Goal: Task Accomplishment & Management: Use online tool/utility

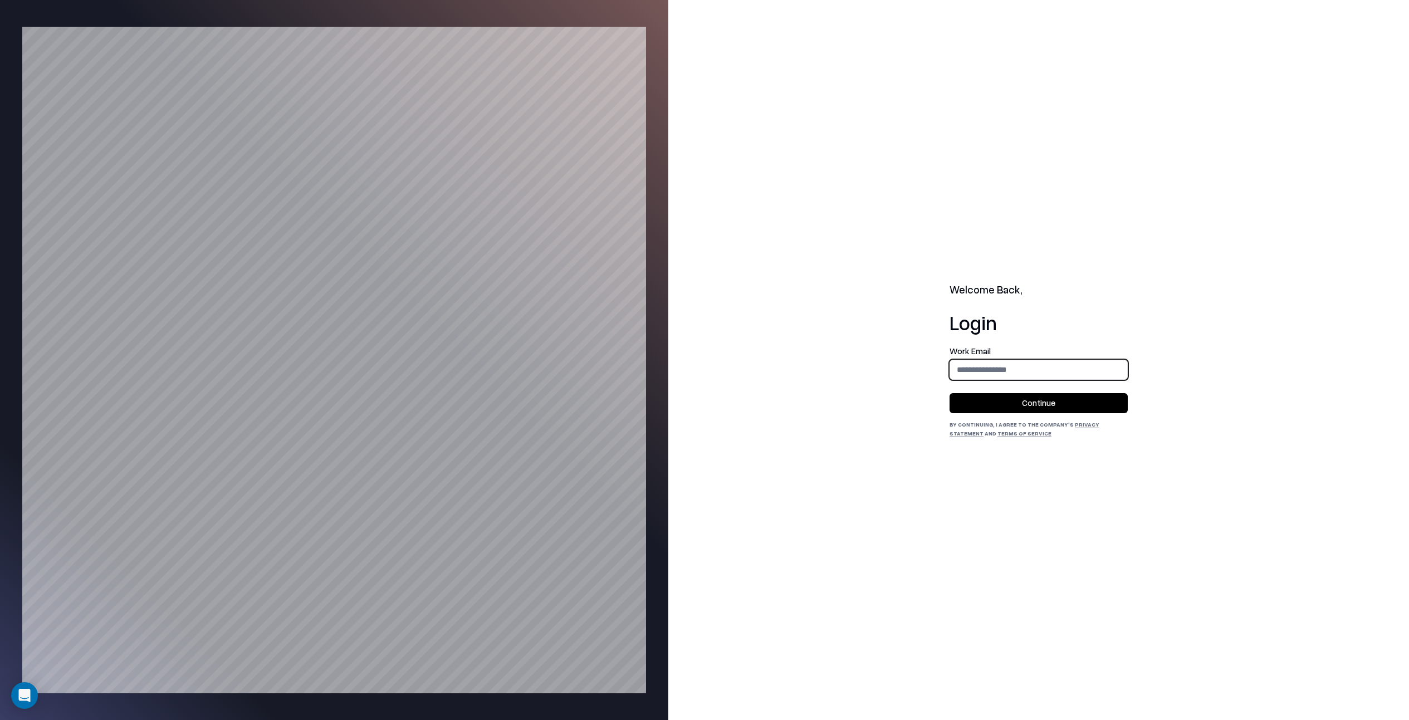
click at [978, 371] on input "email" at bounding box center [1038, 369] width 177 height 21
type input "**********"
click at [1014, 399] on button "Continue" at bounding box center [1039, 403] width 178 height 20
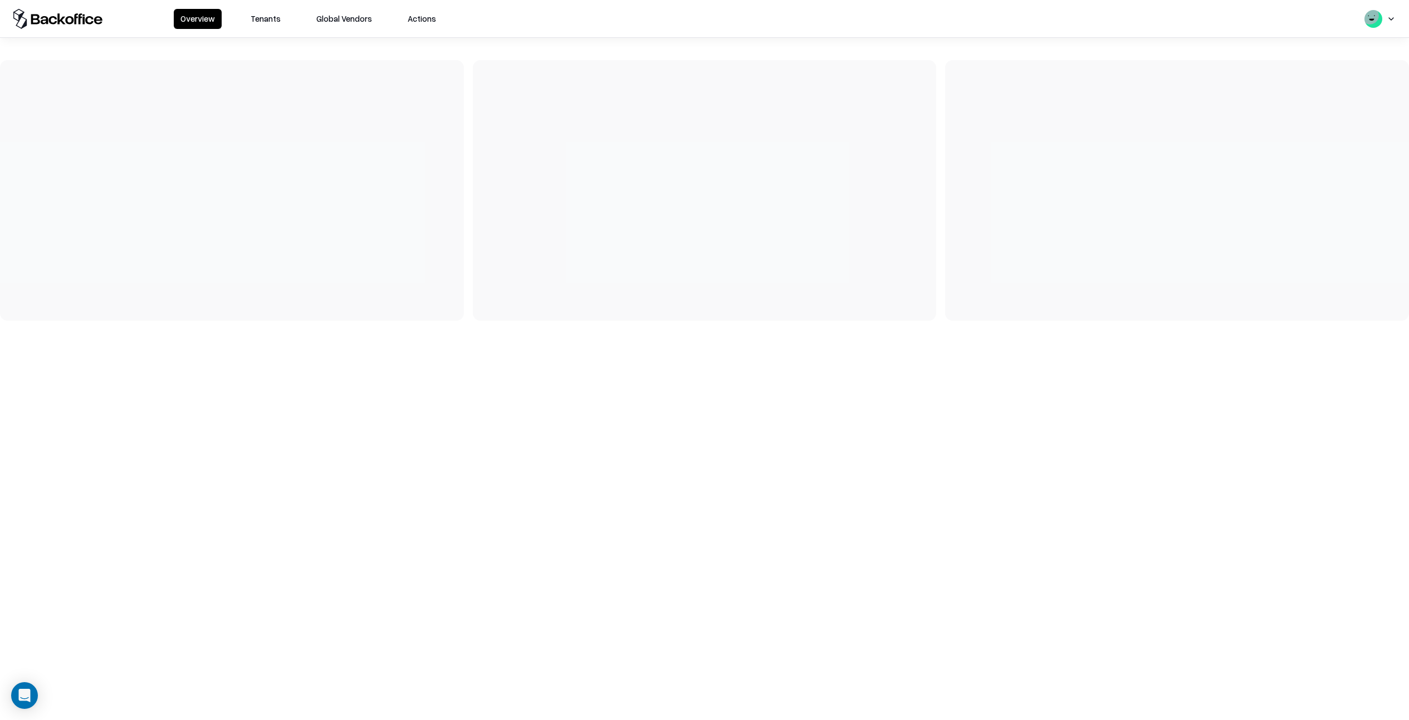
click at [260, 18] on button "Tenants" at bounding box center [265, 19] width 43 height 20
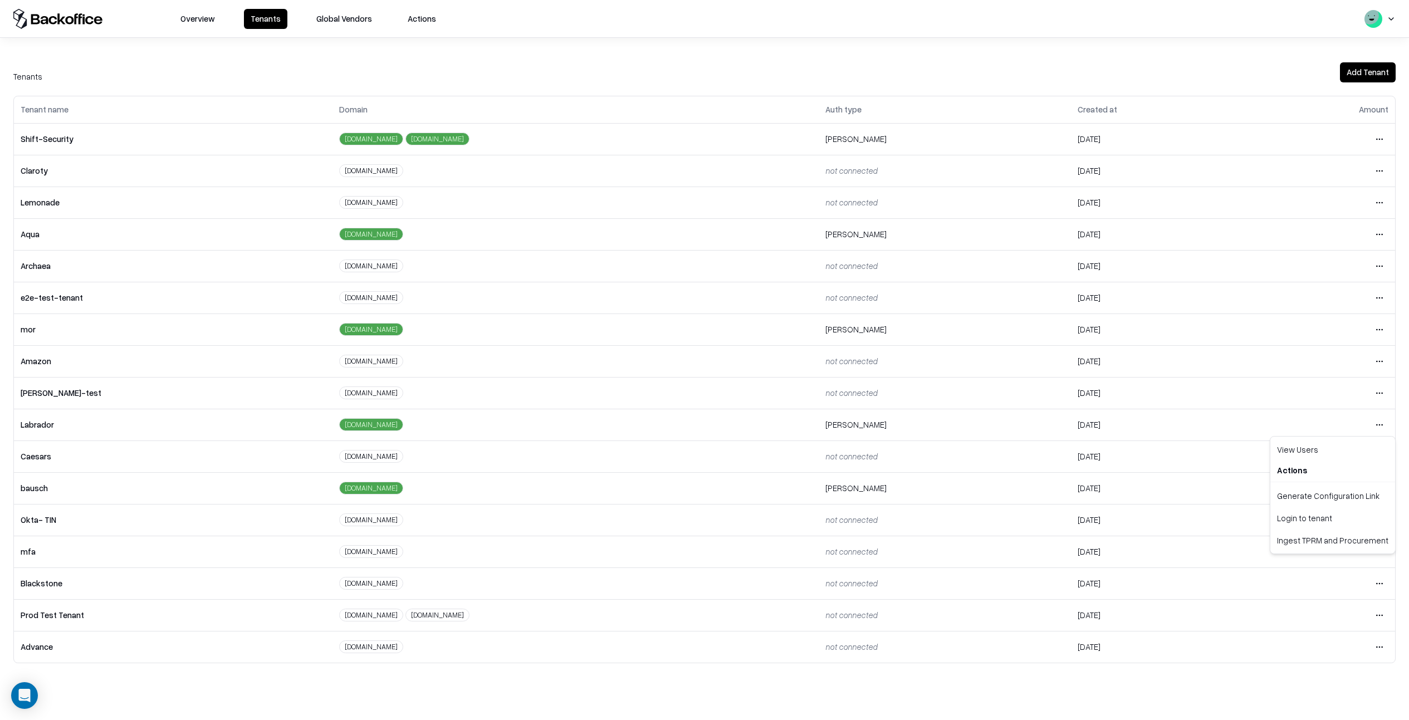
click at [1377, 423] on html "Overview Tenants Global Vendors Actions Tenants Add Tenant Tenant name Domain A…" at bounding box center [704, 360] width 1409 height 720
click at [1305, 514] on div "Login to tenant" at bounding box center [1333, 518] width 120 height 22
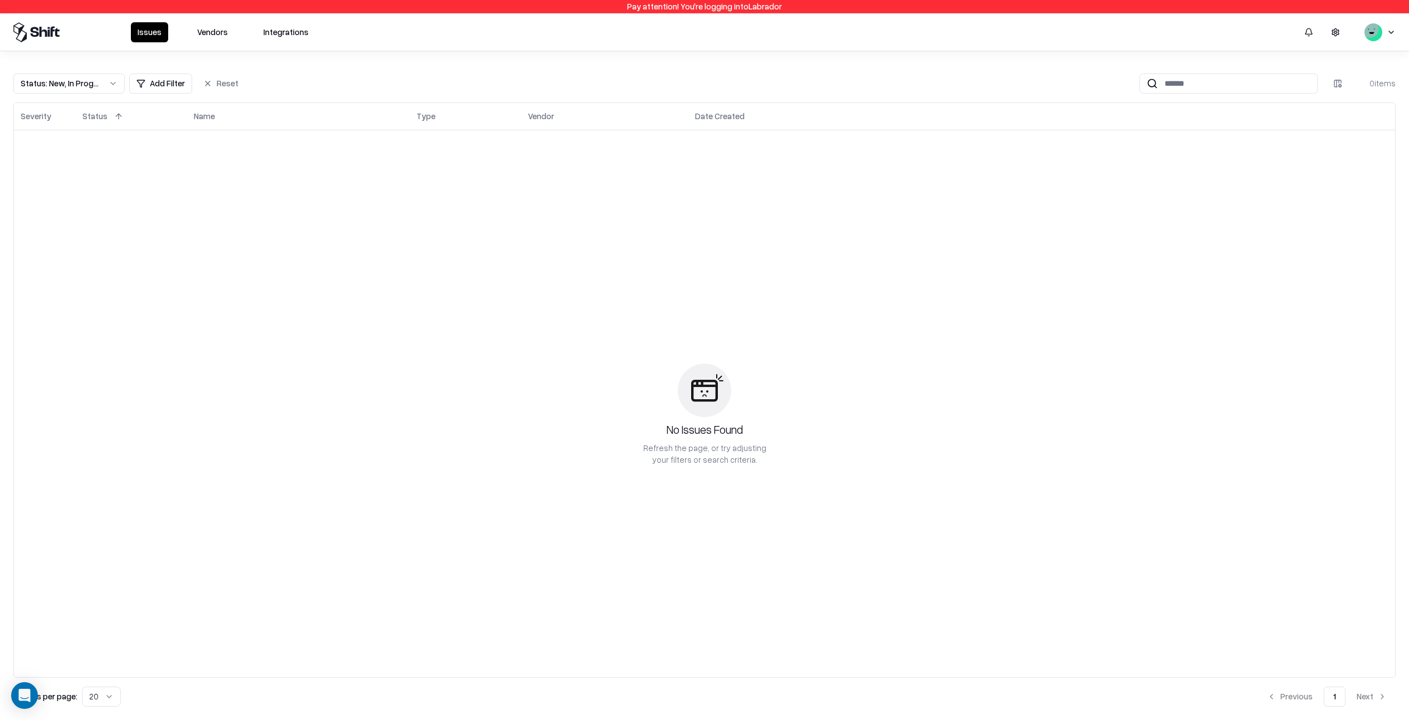
click at [226, 31] on button "Vendors" at bounding box center [213, 32] width 44 height 20
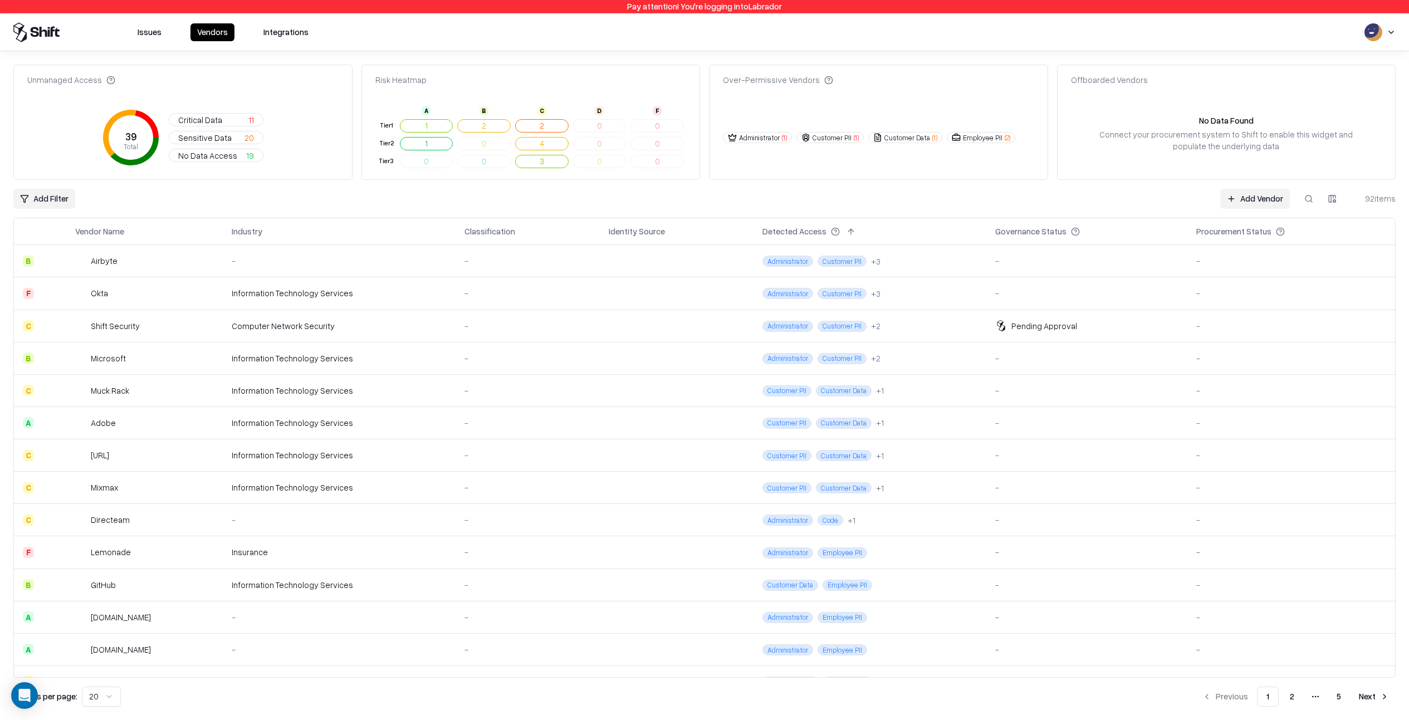
drag, startPoint x: 1258, startPoint y: 197, endPoint x: 1246, endPoint y: 197, distance: 11.7
click at [1258, 197] on link "Add Vendor" at bounding box center [1256, 199] width 70 height 20
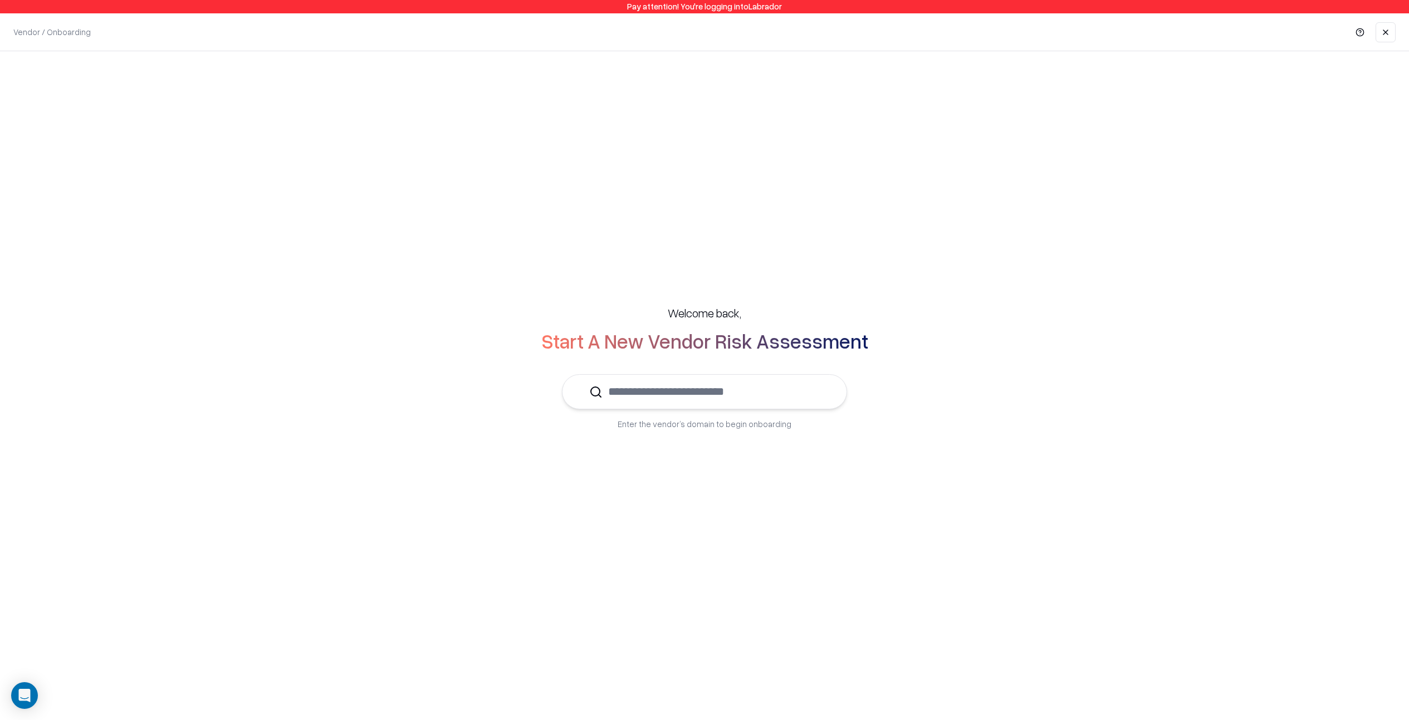
click at [647, 394] on input "text" at bounding box center [711, 392] width 217 height 34
type input "**********"
